Goal: Transaction & Acquisition: Obtain resource

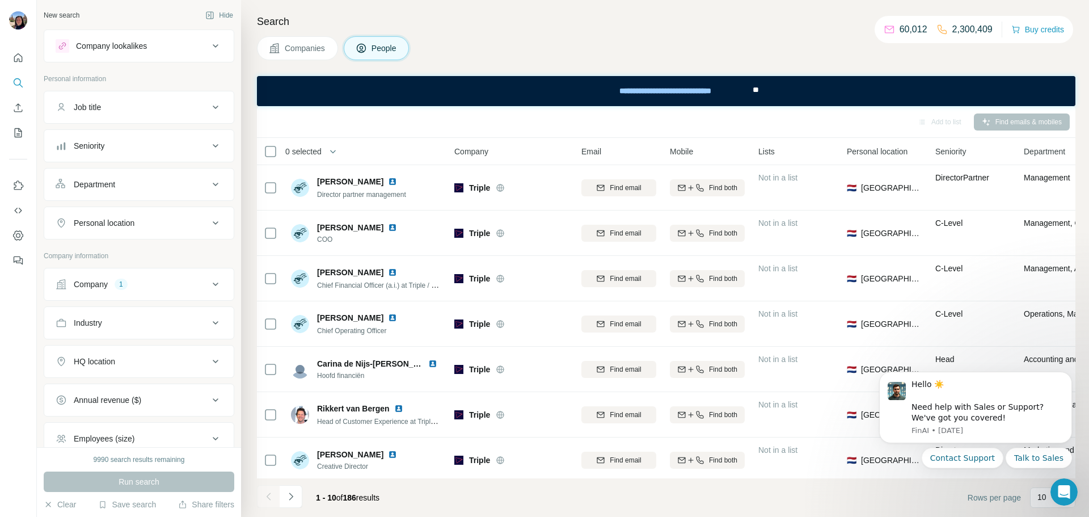
click at [170, 280] on div "Company 1" at bounding box center [132, 283] width 153 height 11
click at [87, 360] on icon "button" at bounding box center [82, 358] width 9 height 9
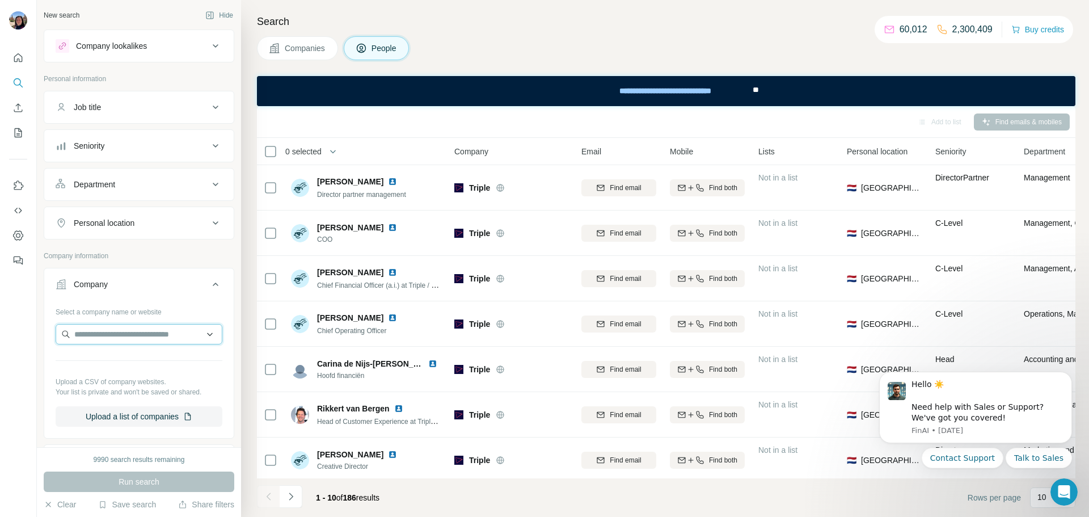
click at [115, 337] on input "text" at bounding box center [139, 334] width 167 height 20
paste input "**********"
type input "**********"
click at [129, 358] on div "XLydian [DOMAIN_NAME]" at bounding box center [138, 364] width 161 height 31
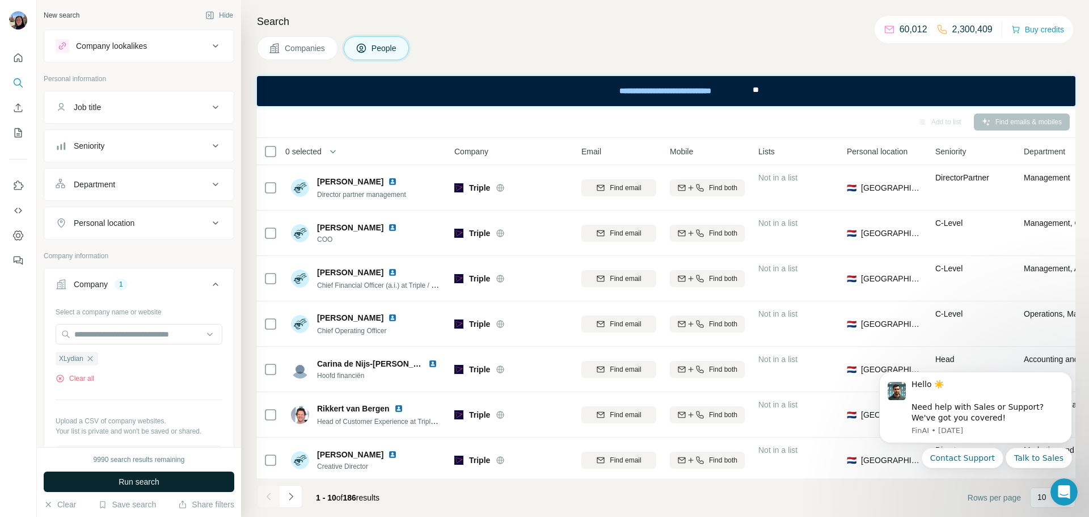
click at [144, 479] on span "Run search" at bounding box center [139, 481] width 41 height 11
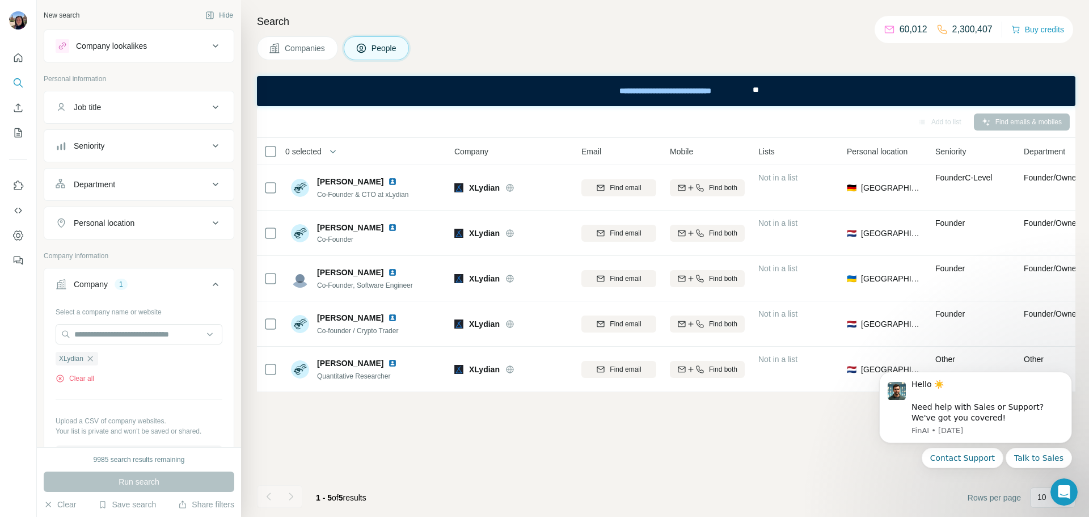
click at [753, 449] on div "Add to list Find emails & mobiles 0 selected People Company Email Mobile Lists …" at bounding box center [666, 311] width 818 height 411
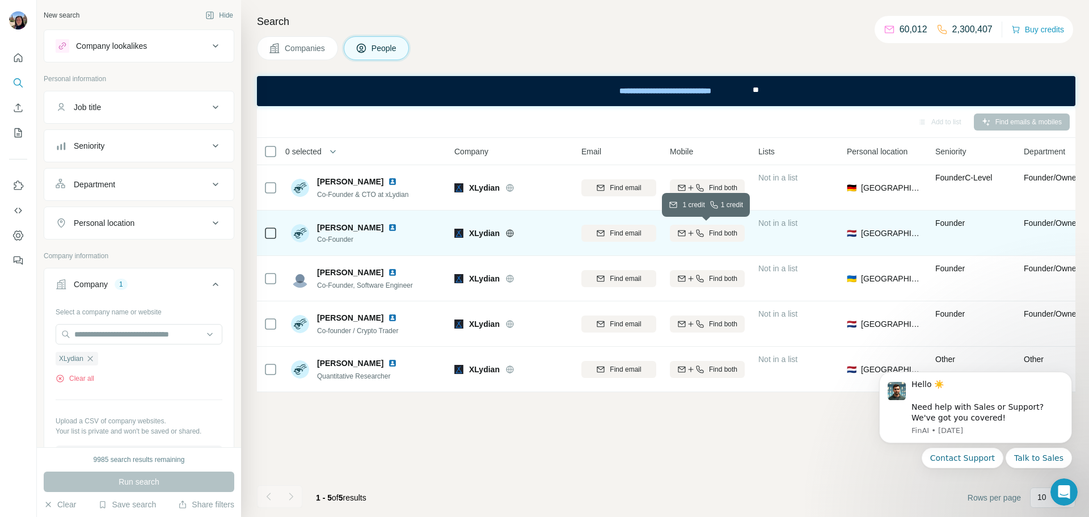
click at [725, 230] on span "Find both" at bounding box center [723, 233] width 28 height 10
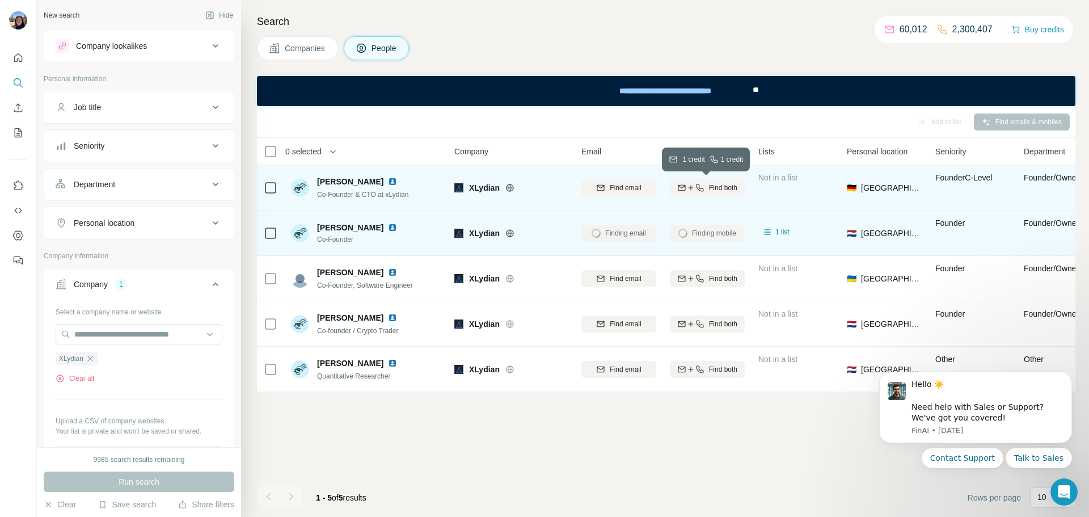
click at [720, 183] on span "Find both" at bounding box center [723, 188] width 28 height 10
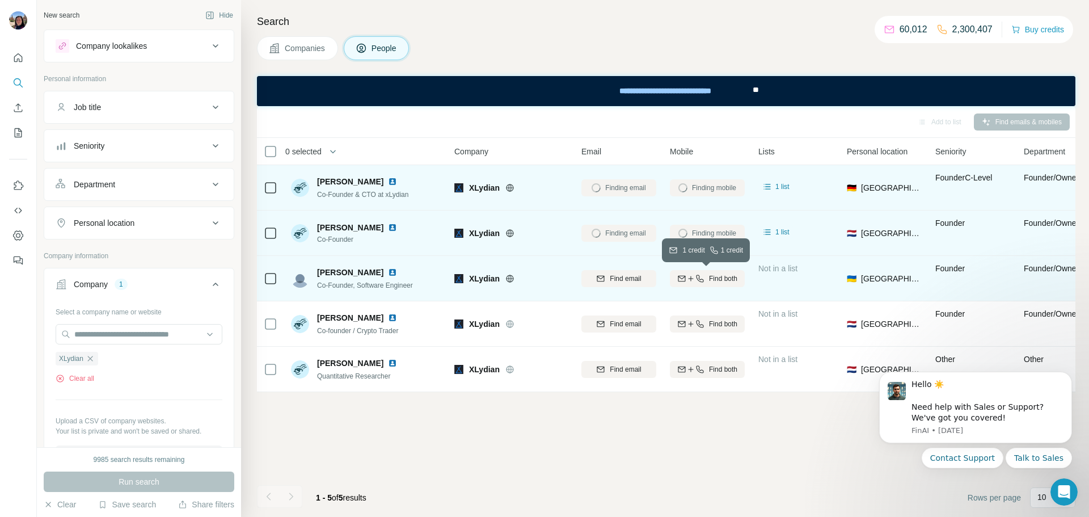
click at [723, 277] on span "Find both" at bounding box center [723, 278] width 28 height 10
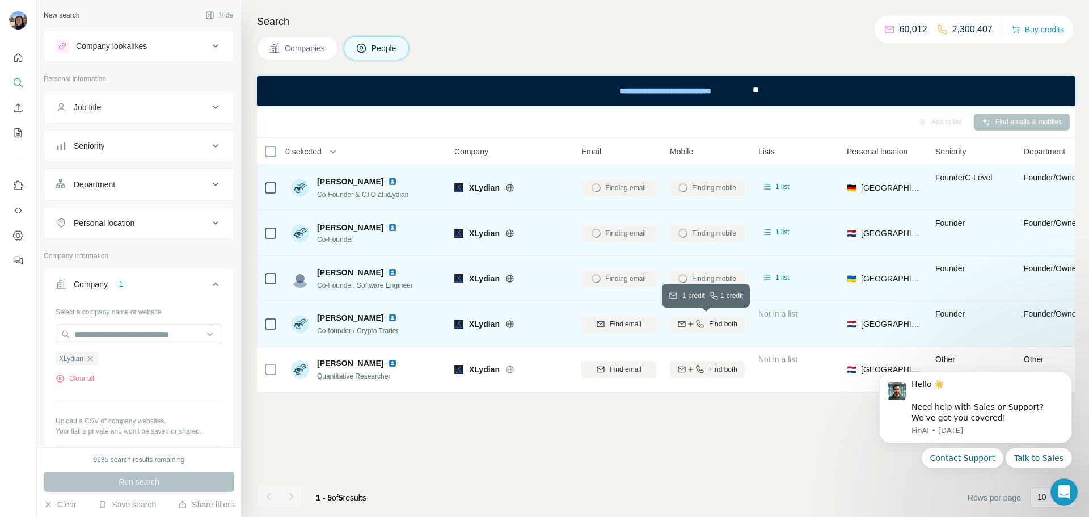
click at [727, 321] on span "Find both" at bounding box center [723, 324] width 28 height 10
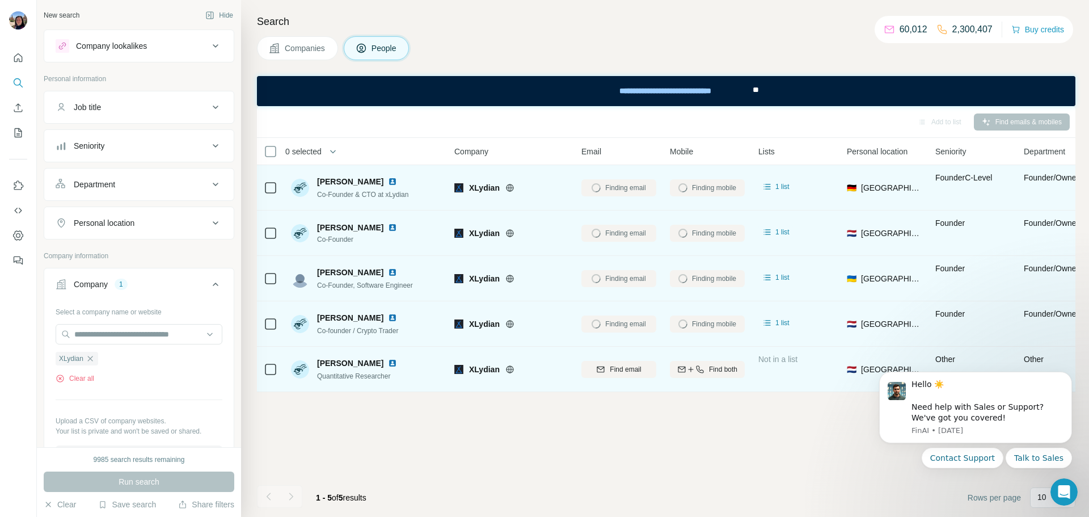
click at [722, 378] on div "Find both" at bounding box center [707, 368] width 75 height 31
click at [704, 373] on div "Find both" at bounding box center [707, 369] width 75 height 10
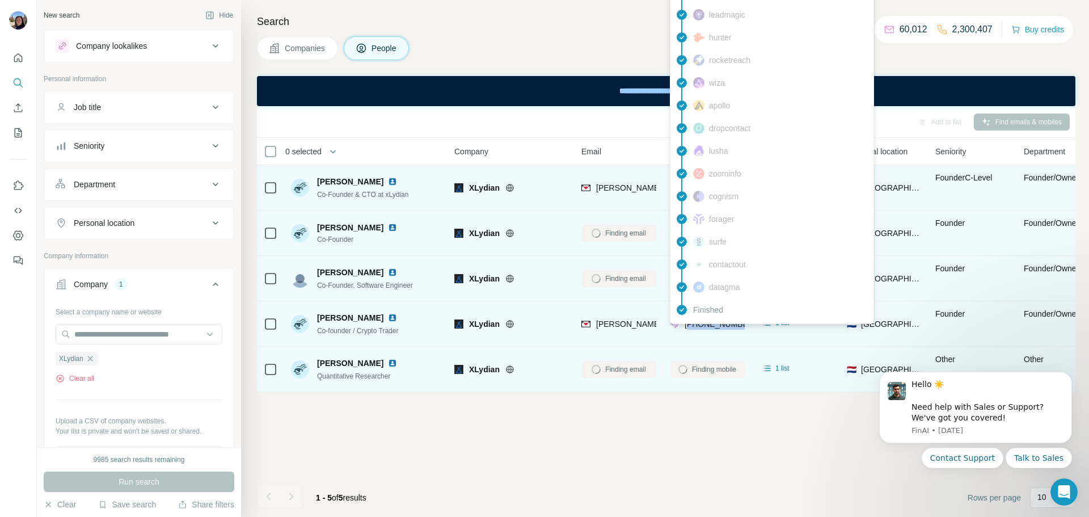
copy span "31645828182"
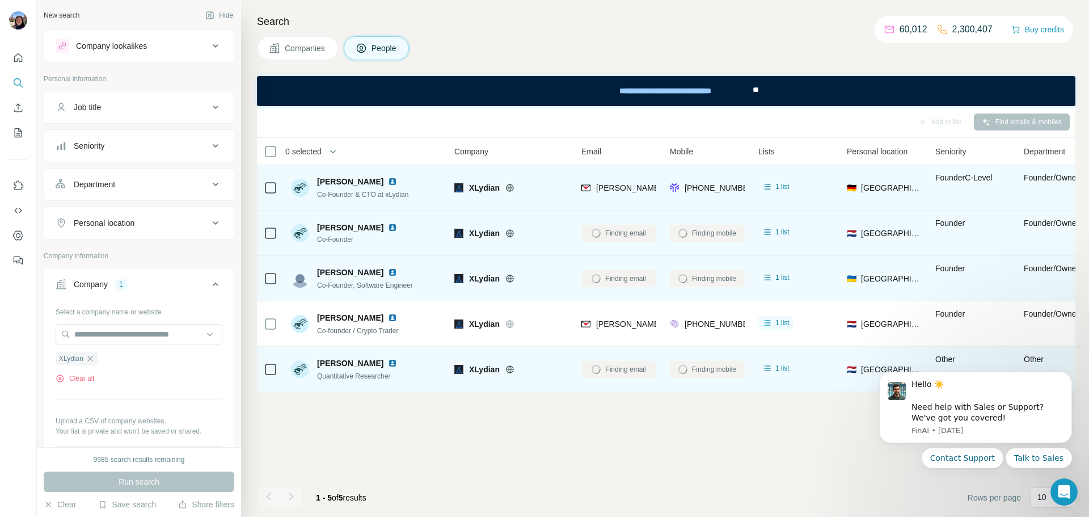
click at [557, 471] on div "Add to list Find emails & mobiles 0 selected People Company Email Mobile Lists …" at bounding box center [666, 311] width 818 height 411
